Goal: Book appointment/travel/reservation

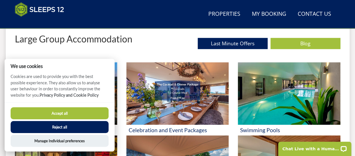
scroll to position [216, 0]
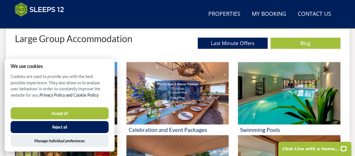
click at [80, 118] on button "Accept all" at bounding box center [60, 113] width 98 height 12
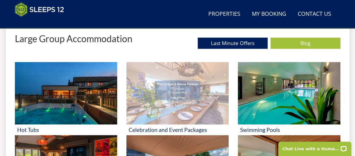
scroll to position [251, 0]
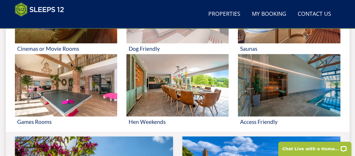
scroll to position [351, 0]
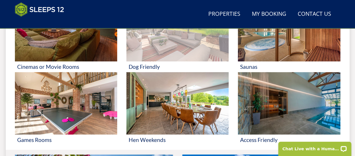
click at [179, 116] on img at bounding box center [177, 103] width 102 height 62
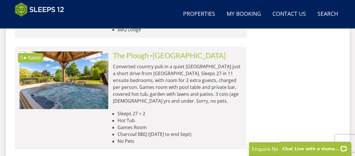
scroll to position [2430, 0]
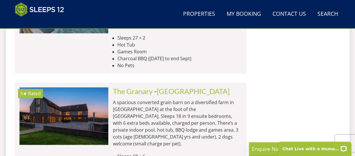
scroll to position [0, 0]
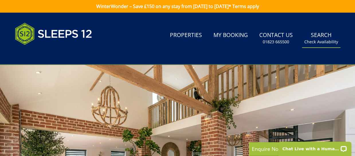
click at [321, 41] on small "Check Availability" at bounding box center [321, 42] width 34 height 6
click at [189, 31] on link "Properties" at bounding box center [186, 35] width 37 height 13
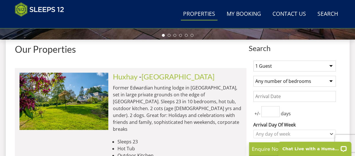
scroll to position [201, 0]
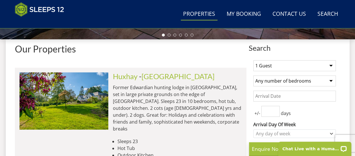
click at [262, 81] on select "Any number of bedrooms 3 Bedrooms 4 Bedrooms 5 Bedrooms 6 Bedrooms 7 Bedrooms 8…" at bounding box center [294, 80] width 83 height 11
select select "5"
click at [253, 77] on select "Any number of bedrooms 3 Bedrooms 4 Bedrooms 5 Bedrooms 6 Bedrooms 7 Bedrooms 8…" at bounding box center [294, 80] width 83 height 11
click at [268, 65] on select "1 Guest 2 Guests 3 Guests 4 Guests 5 Guests 6 Guests 7 Guests 8 Guests 9 Guests…" at bounding box center [294, 65] width 83 height 11
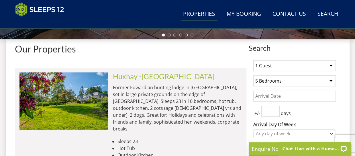
select select "10"
click at [253, 62] on select "1 Guest 2 Guests 3 Guests 4 Guests 5 Guests 6 Guests 7 Guests 8 Guests 9 Guests…" at bounding box center [294, 65] width 83 height 11
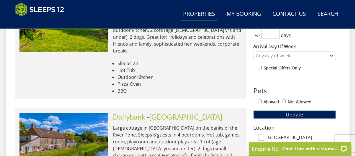
scroll to position [290, 0]
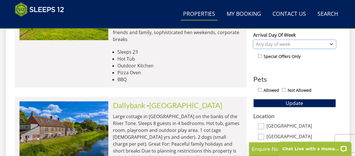
click at [262, 45] on div "Any day of week" at bounding box center [291, 44] width 74 height 6
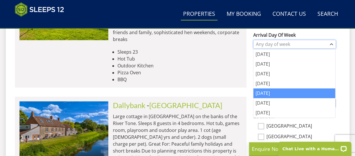
scroll to position [308, 0]
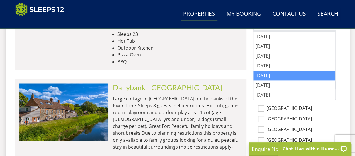
click at [266, 76] on div "[DATE]" at bounding box center [294, 76] width 82 height 10
click at [238, 62] on li at bounding box center [131, 14] width 232 height 109
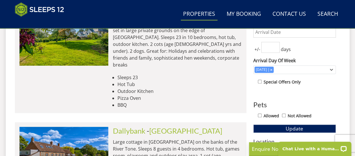
scroll to position [261, 0]
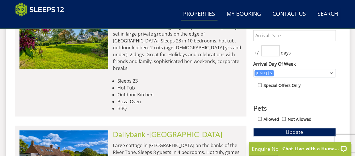
click at [269, 62] on label "Arrival Day Of Week" at bounding box center [294, 63] width 83 height 7
click at [0, 0] on select "[DATE] [DATE] [DATE] [DATE] [DATE] [DATE] [DATE]" at bounding box center [0, 0] width 0 height 0
click at [269, 56] on input "number" at bounding box center [270, 50] width 18 height 11
click at [274, 52] on input "0" at bounding box center [270, 50] width 18 height 11
click at [275, 51] on input "1" at bounding box center [270, 50] width 18 height 11
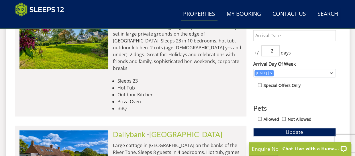
type input "2"
click at [275, 51] on input "2" at bounding box center [270, 50] width 18 height 11
click at [288, 134] on span "Update" at bounding box center [294, 131] width 17 height 7
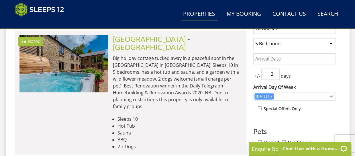
scroll to position [238, 0]
click at [153, 43] on link "[GEOGRAPHIC_DATA]" at bounding box center [149, 38] width 73 height 9
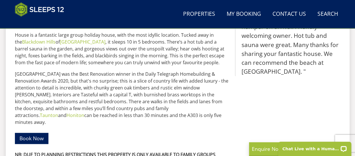
scroll to position [297, 0]
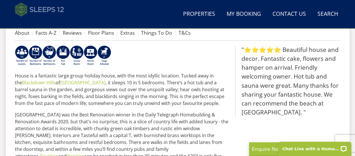
select select "10"
select select "5"
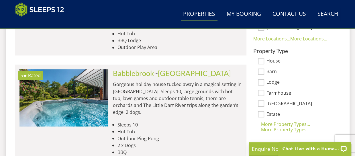
scroll to position [442, 0]
click at [165, 68] on link "[GEOGRAPHIC_DATA]" at bounding box center [194, 72] width 73 height 9
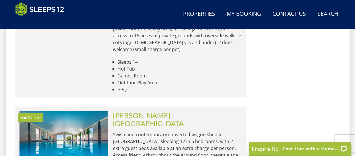
scroll to position [600, 0]
click at [146, 119] on link "[GEOGRAPHIC_DATA]" at bounding box center [149, 123] width 73 height 9
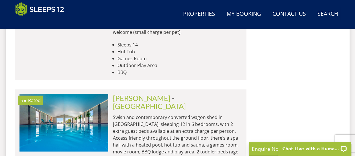
scroll to position [618, 0]
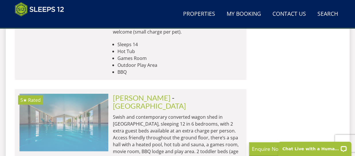
click at [93, 94] on img at bounding box center [63, 122] width 89 height 57
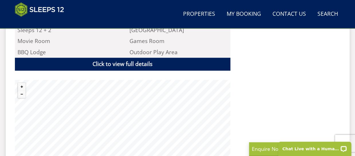
scroll to position [406, 0]
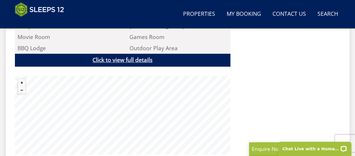
click at [123, 60] on link "Click to view full details" at bounding box center [123, 60] width 216 height 13
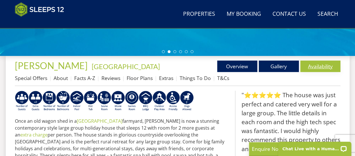
scroll to position [184, 0]
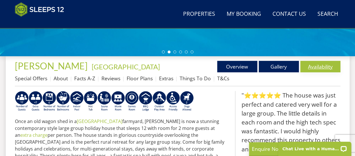
click at [314, 66] on link "Availability" at bounding box center [320, 66] width 40 height 11
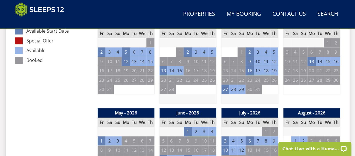
scroll to position [344, 0]
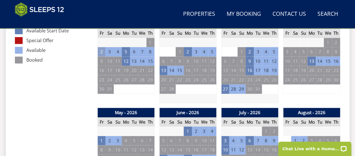
click at [100, 51] on td "2" at bounding box center [101, 51] width 8 height 9
